Goal: Transaction & Acquisition: Purchase product/service

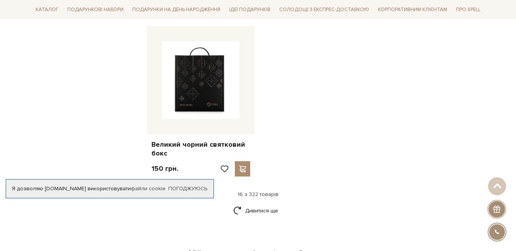
scroll to position [1032, 0]
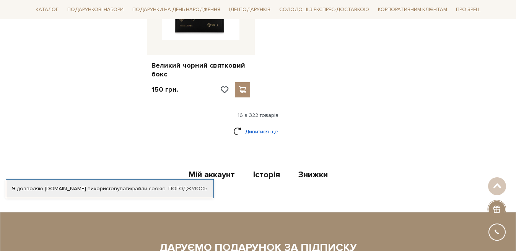
click at [256, 125] on link "Дивитися ще" at bounding box center [258, 131] width 50 height 13
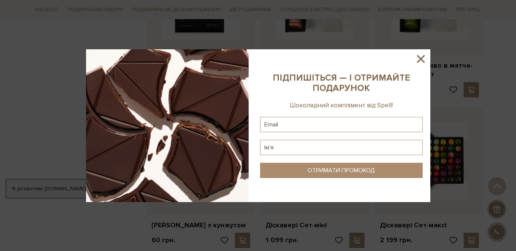
click at [416, 58] on icon at bounding box center [420, 58] width 13 height 13
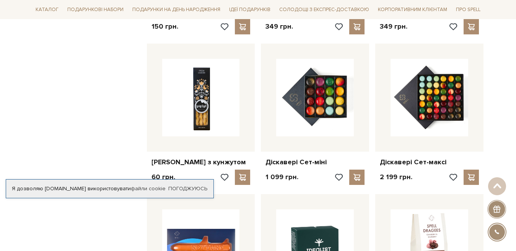
scroll to position [1071, 0]
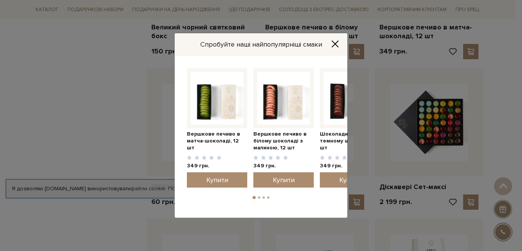
click at [338, 45] on icon "Close" at bounding box center [336, 44] width 8 height 8
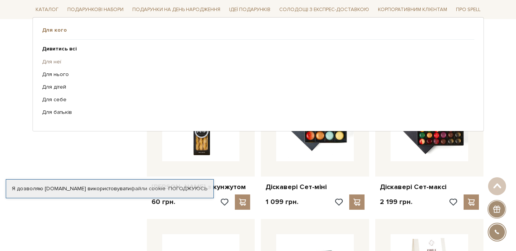
click at [57, 62] on link "Для неї" at bounding box center [255, 61] width 426 height 7
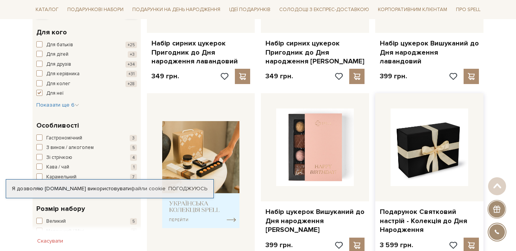
scroll to position [306, 0]
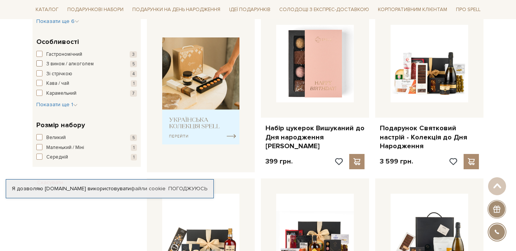
click at [75, 63] on span "З вином / алкоголем" at bounding box center [69, 64] width 47 height 8
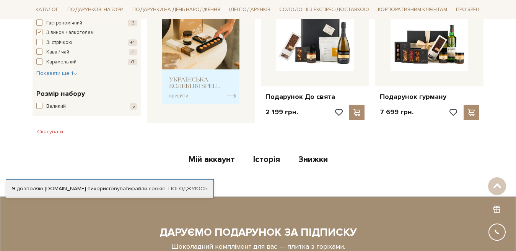
scroll to position [344, 0]
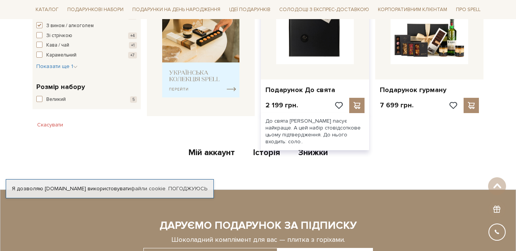
click at [328, 46] on img at bounding box center [315, 26] width 78 height 78
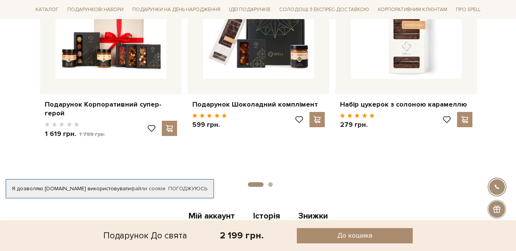
scroll to position [765, 0]
